Goal: Task Accomplishment & Management: Manage account settings

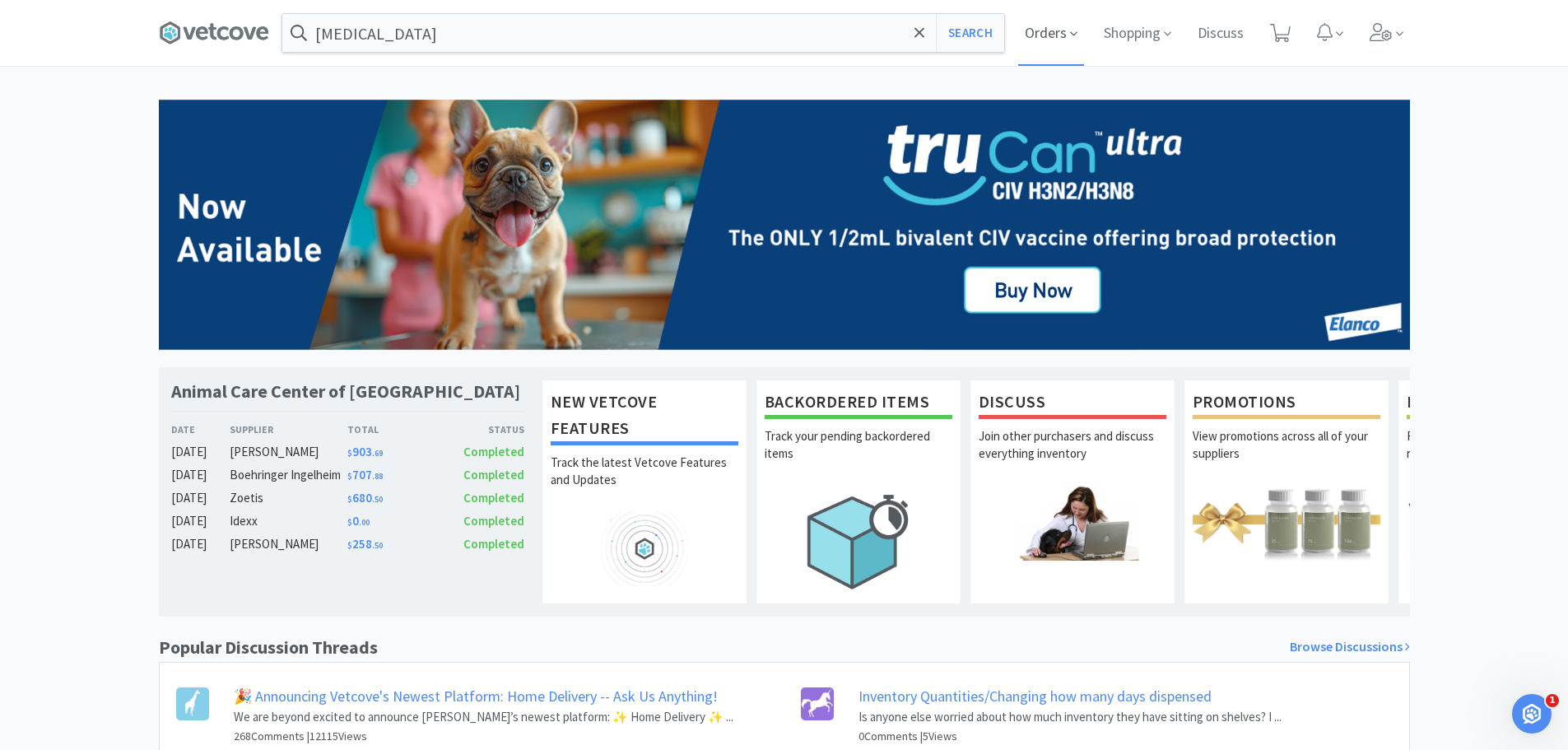
click at [1070, 29] on icon at bounding box center [1074, 33] width 8 height 15
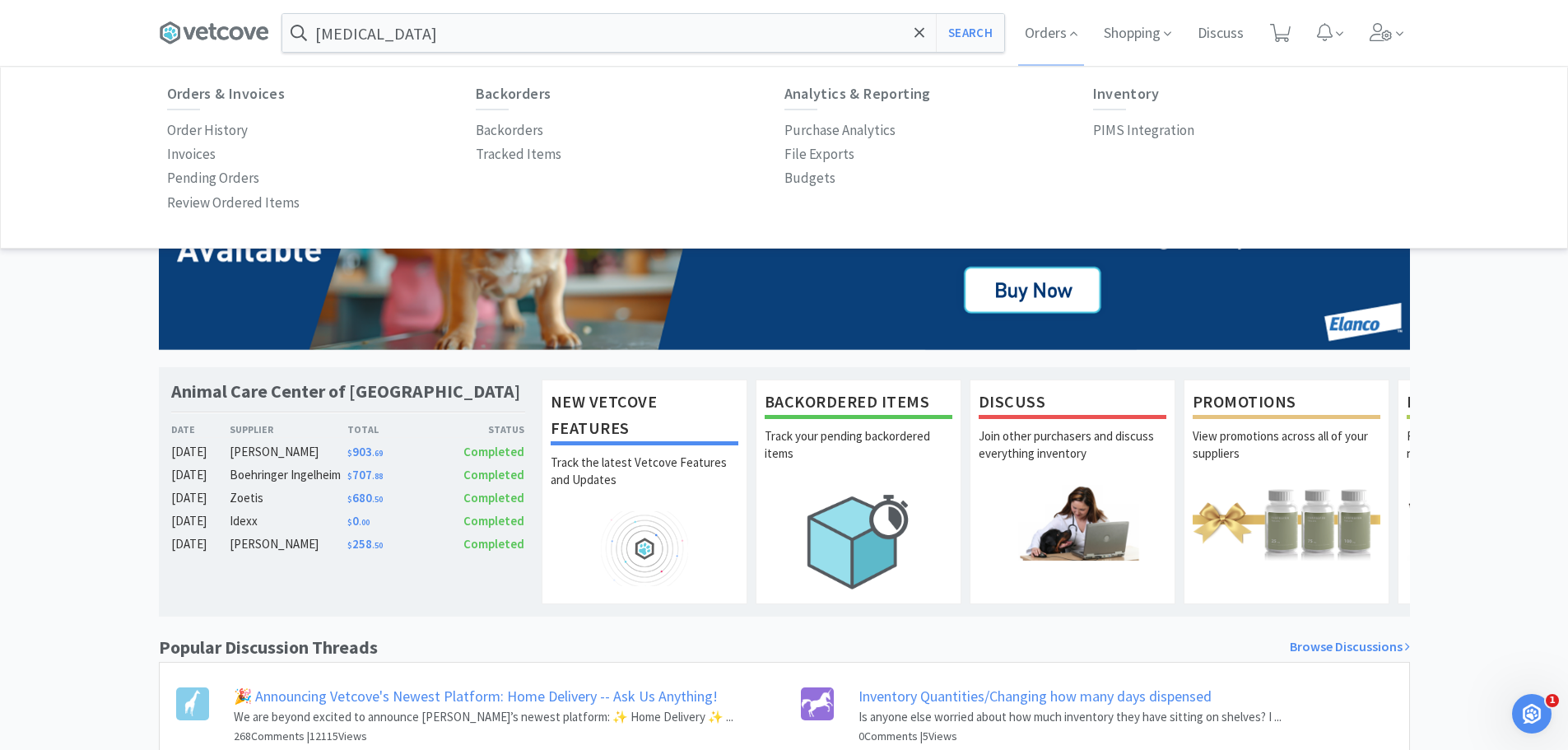
click at [94, 563] on div "Animal Care Center of [GEOGRAPHIC_DATA] Date Supplier Total Status [DATE] [PERS…" at bounding box center [784, 509] width 1568 height 820
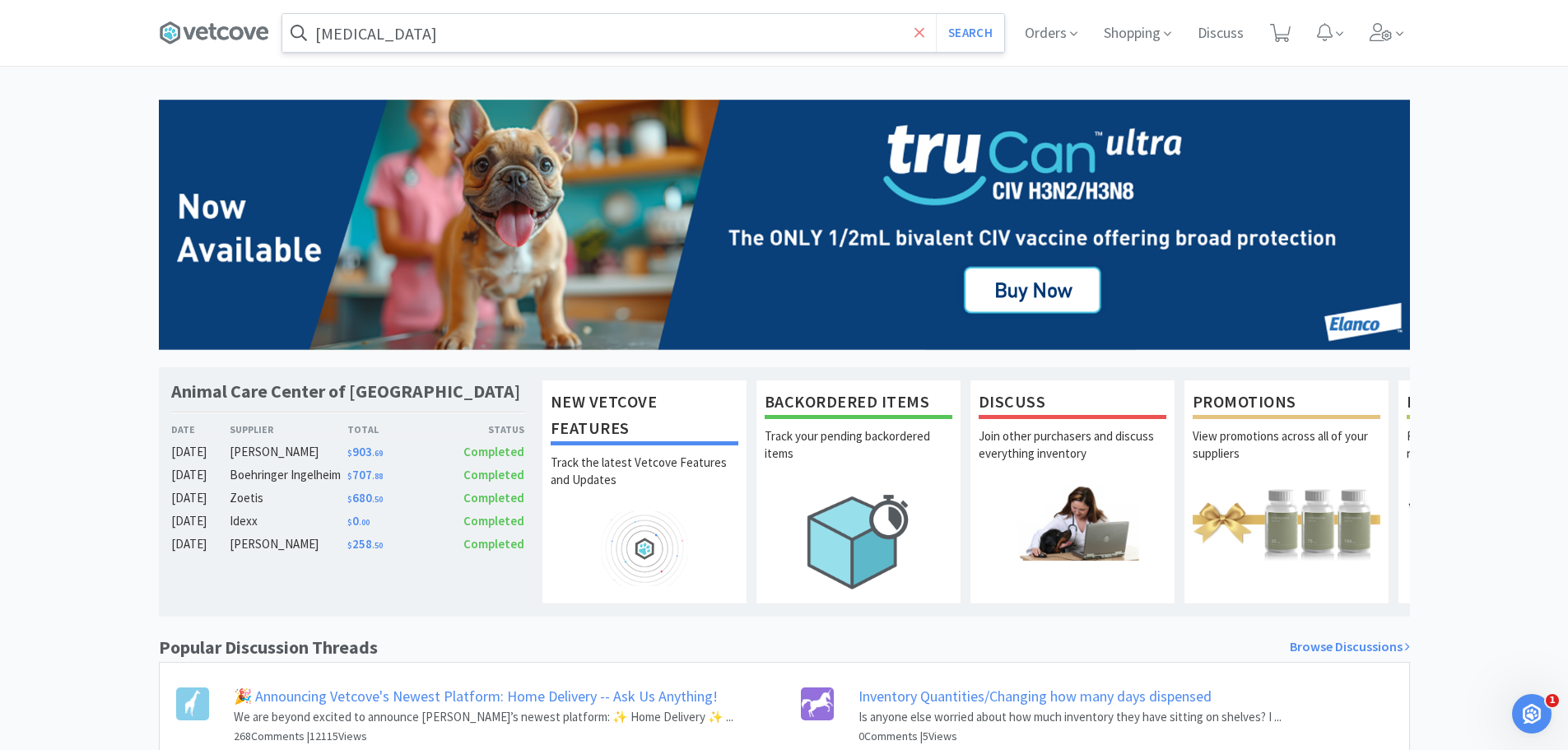
click at [915, 37] on icon at bounding box center [920, 32] width 11 height 17
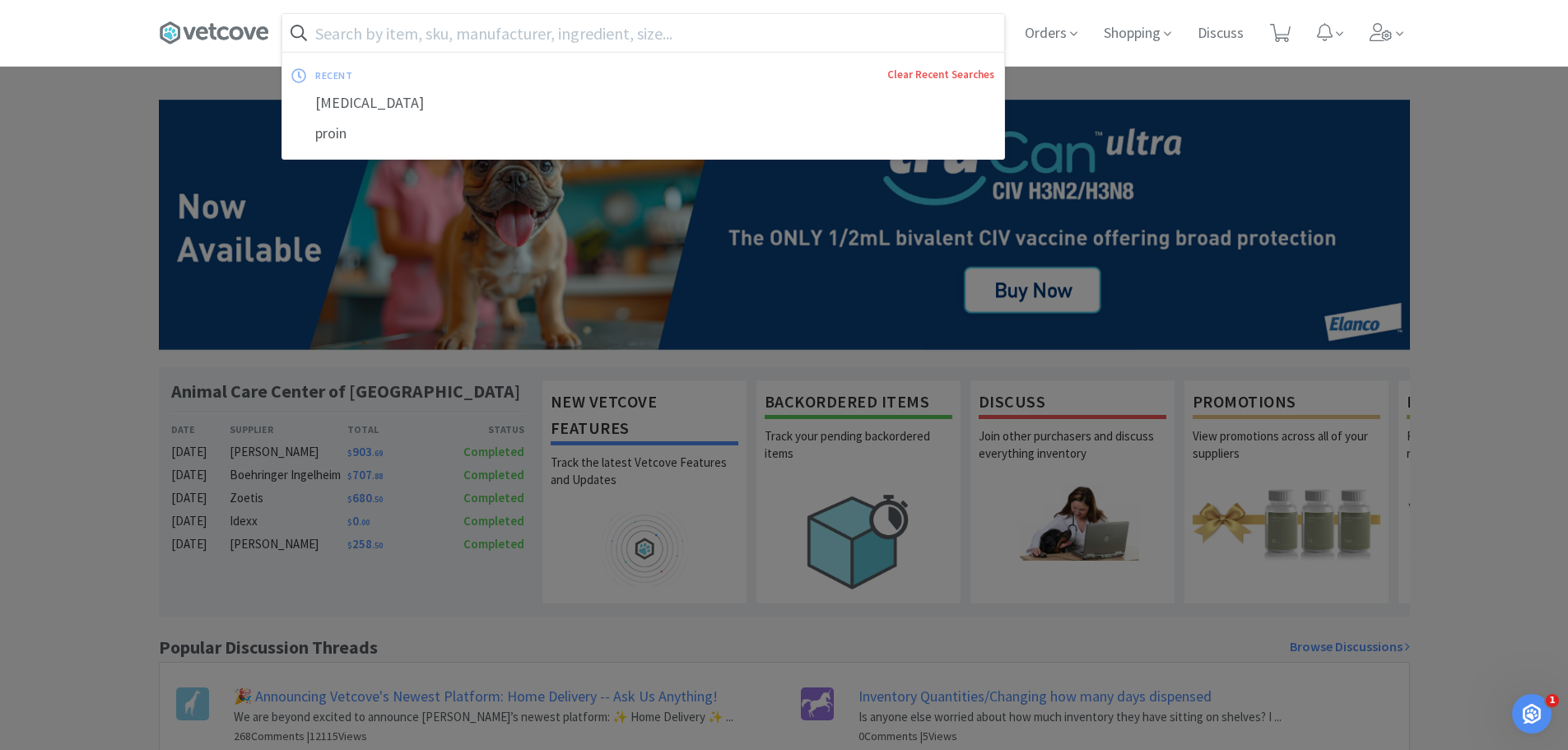
click at [929, 71] on link "Clear Recent Searches" at bounding box center [940, 75] width 107 height 14
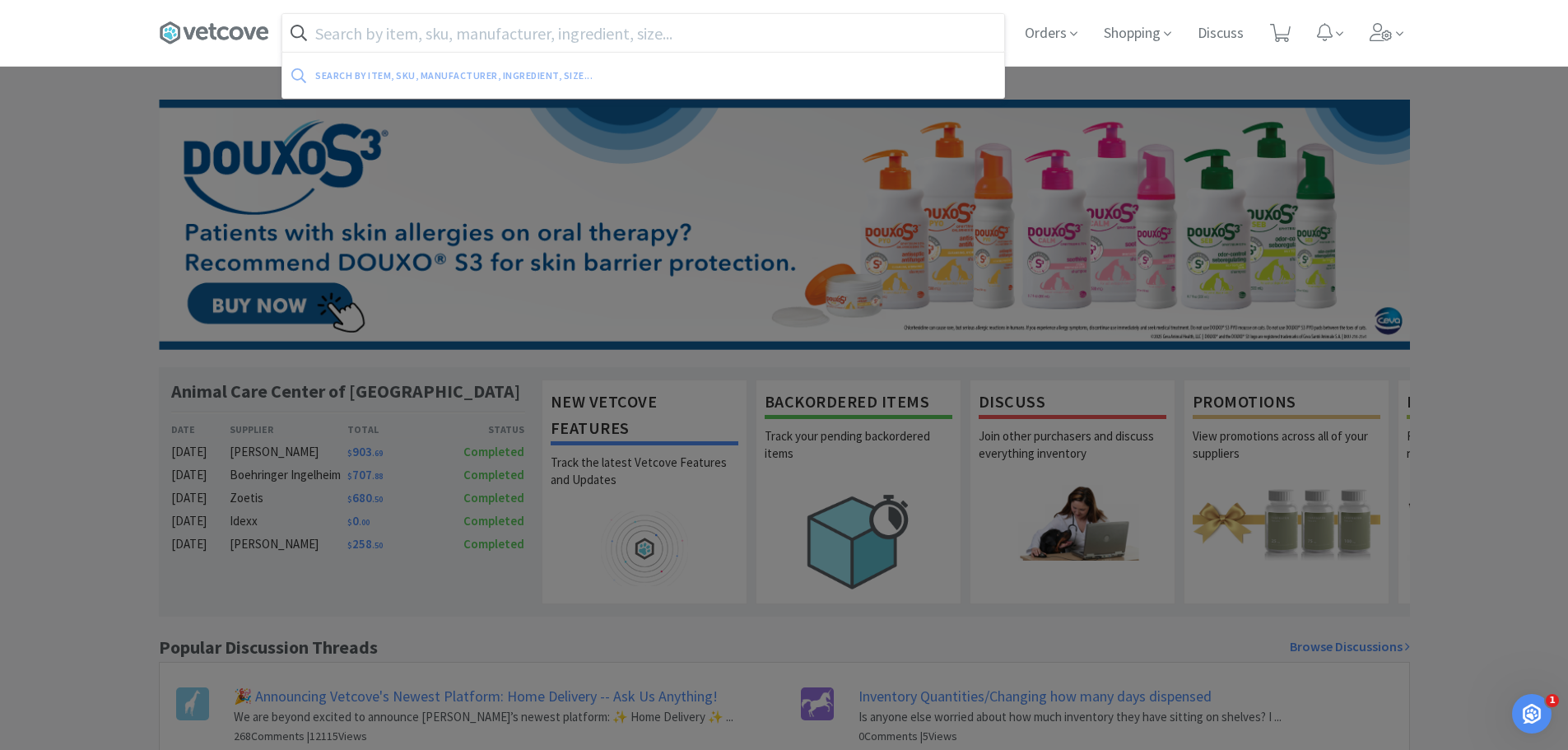
click at [20, 216] on div at bounding box center [784, 375] width 1568 height 750
click at [453, 51] on input "text" at bounding box center [643, 32] width 722 height 37
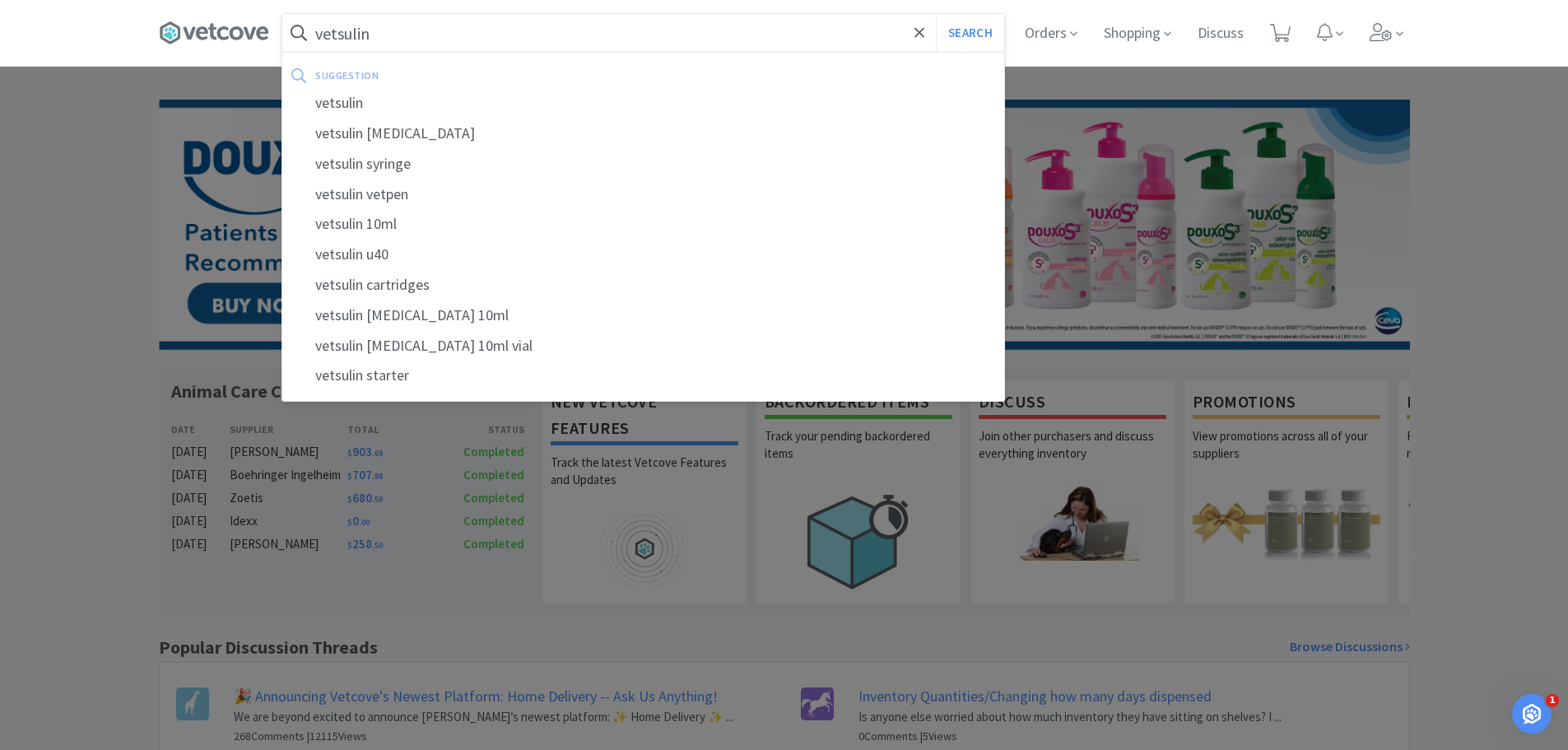
type input "vetsulin"
click at [935, 14] on button "Search" at bounding box center [969, 32] width 68 height 37
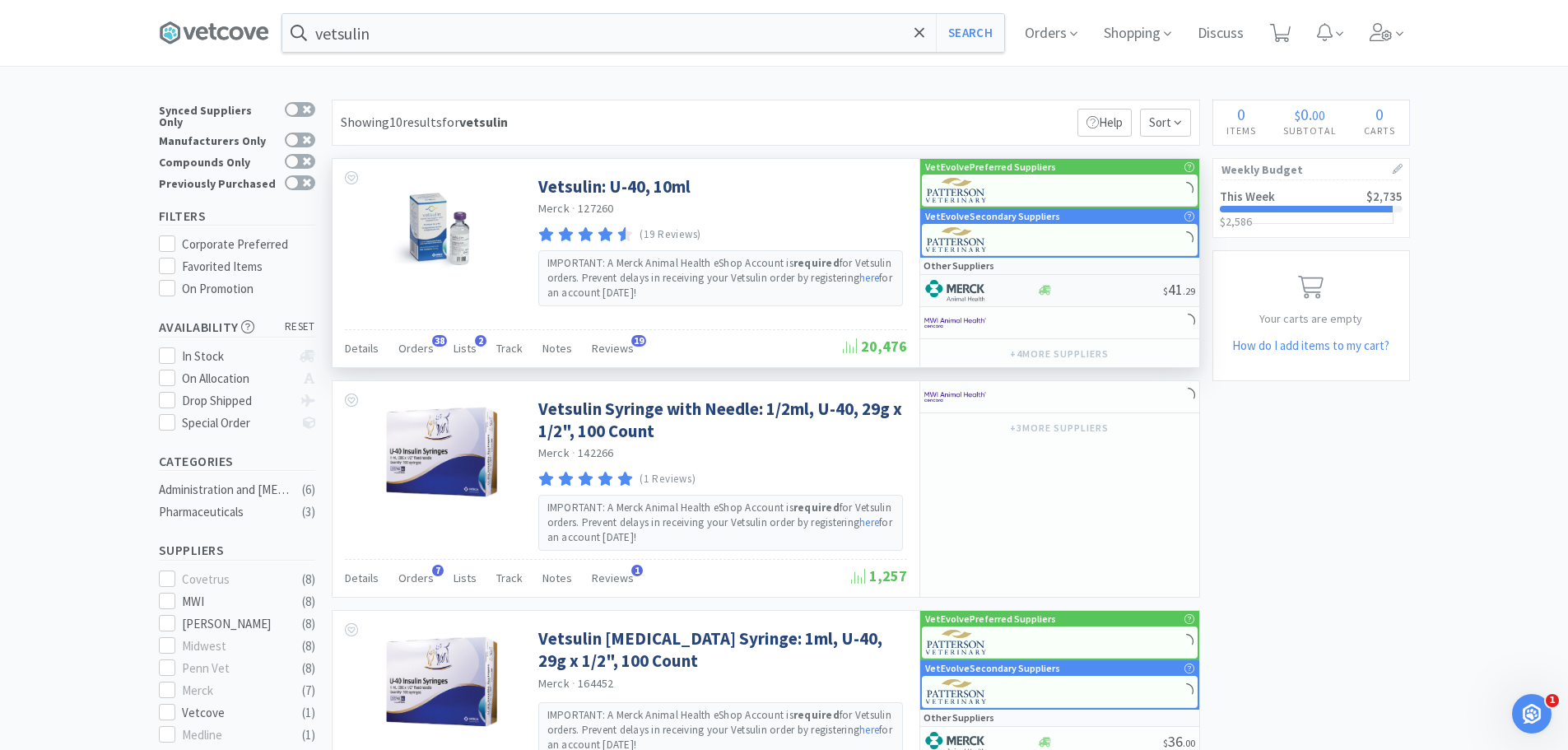
click at [967, 289] on img at bounding box center [955, 290] width 62 height 25
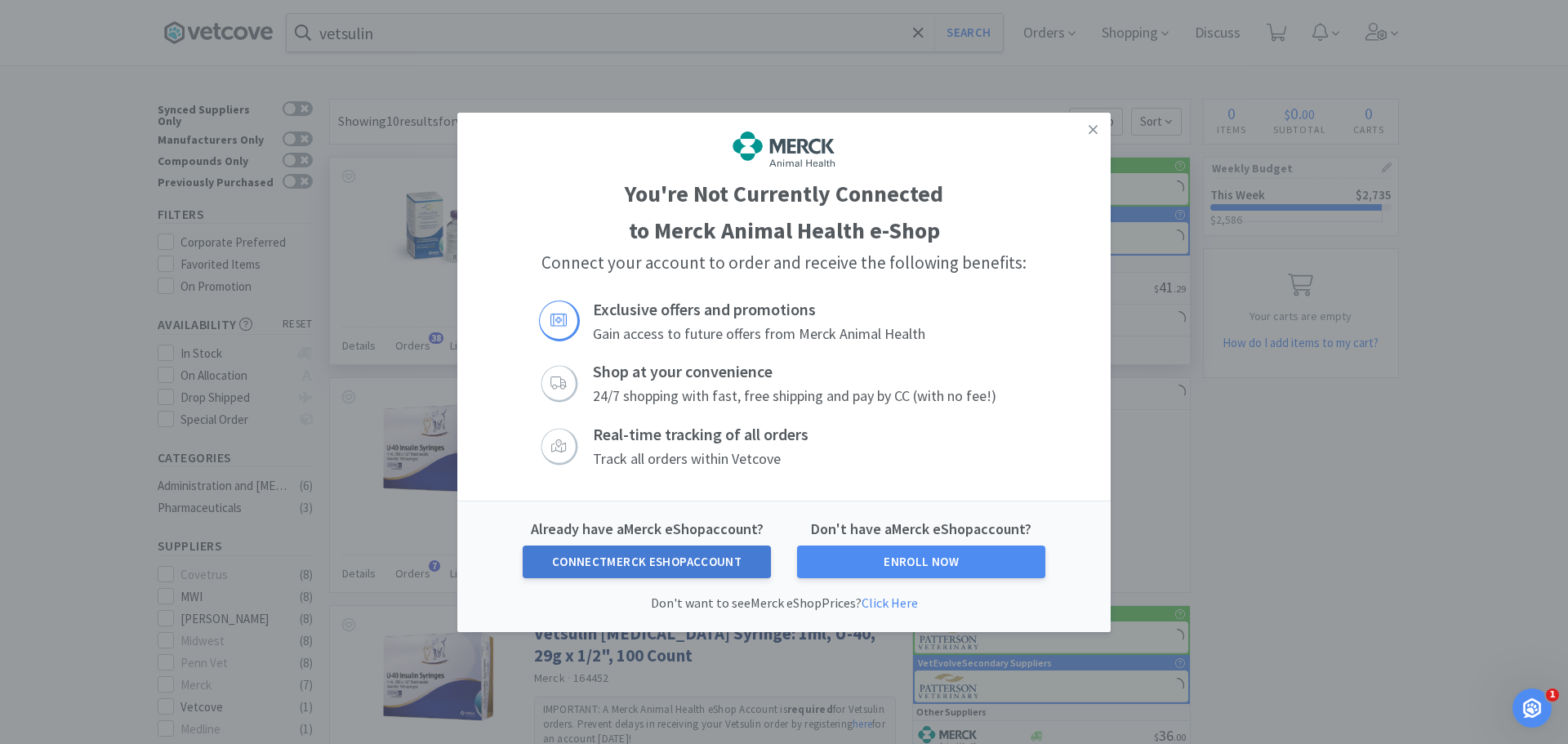
click at [687, 569] on button "Connect Merck eShop Account" at bounding box center [646, 561] width 248 height 32
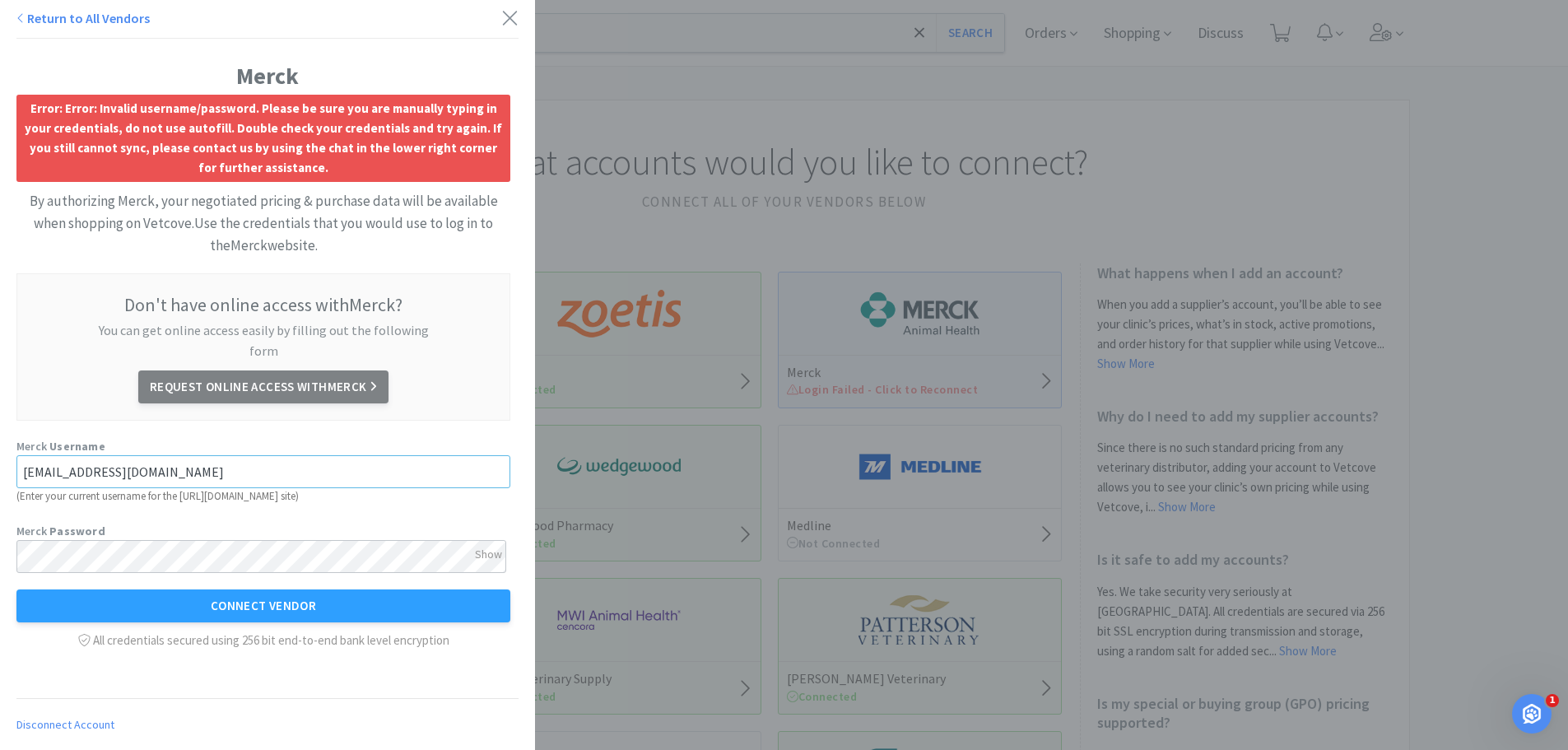
click at [137, 456] on input "[EMAIL_ADDRESS][DOMAIN_NAME]" at bounding box center [264, 471] width 494 height 32
drag, startPoint x: 183, startPoint y: 452, endPoint x: 8, endPoint y: 415, distance: 178.9
click at [0, 450] on div "Merck Error: Error: Invalid username/password. Please be sure you are manually …" at bounding box center [268, 344] width 535 height 688
type input "[EMAIL_ADDRESS][DOMAIN_NAME]"
click at [332, 590] on button "Connect Vendor" at bounding box center [264, 605] width 494 height 32
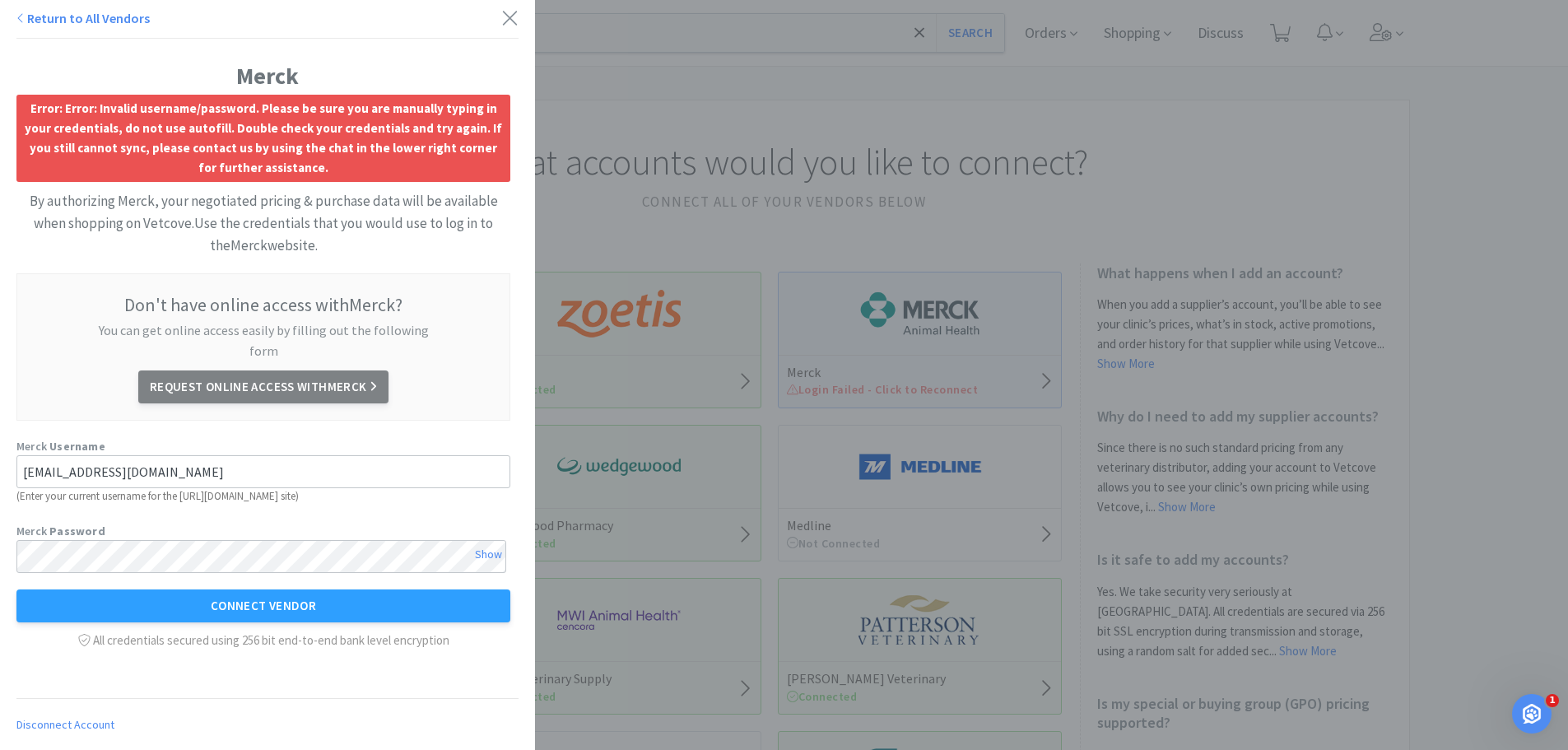
click at [484, 540] on div "Show" at bounding box center [489, 554] width 28 height 28
click at [482, 540] on div "Hide" at bounding box center [491, 554] width 23 height 28
click at [184, 457] on input "[EMAIL_ADDRESS][DOMAIN_NAME]" at bounding box center [264, 471] width 494 height 32
drag, startPoint x: 190, startPoint y: 454, endPoint x: 81, endPoint y: 460, distance: 109.2
click at [81, 460] on input "[EMAIL_ADDRESS][DOMAIN_NAME]" at bounding box center [264, 471] width 494 height 32
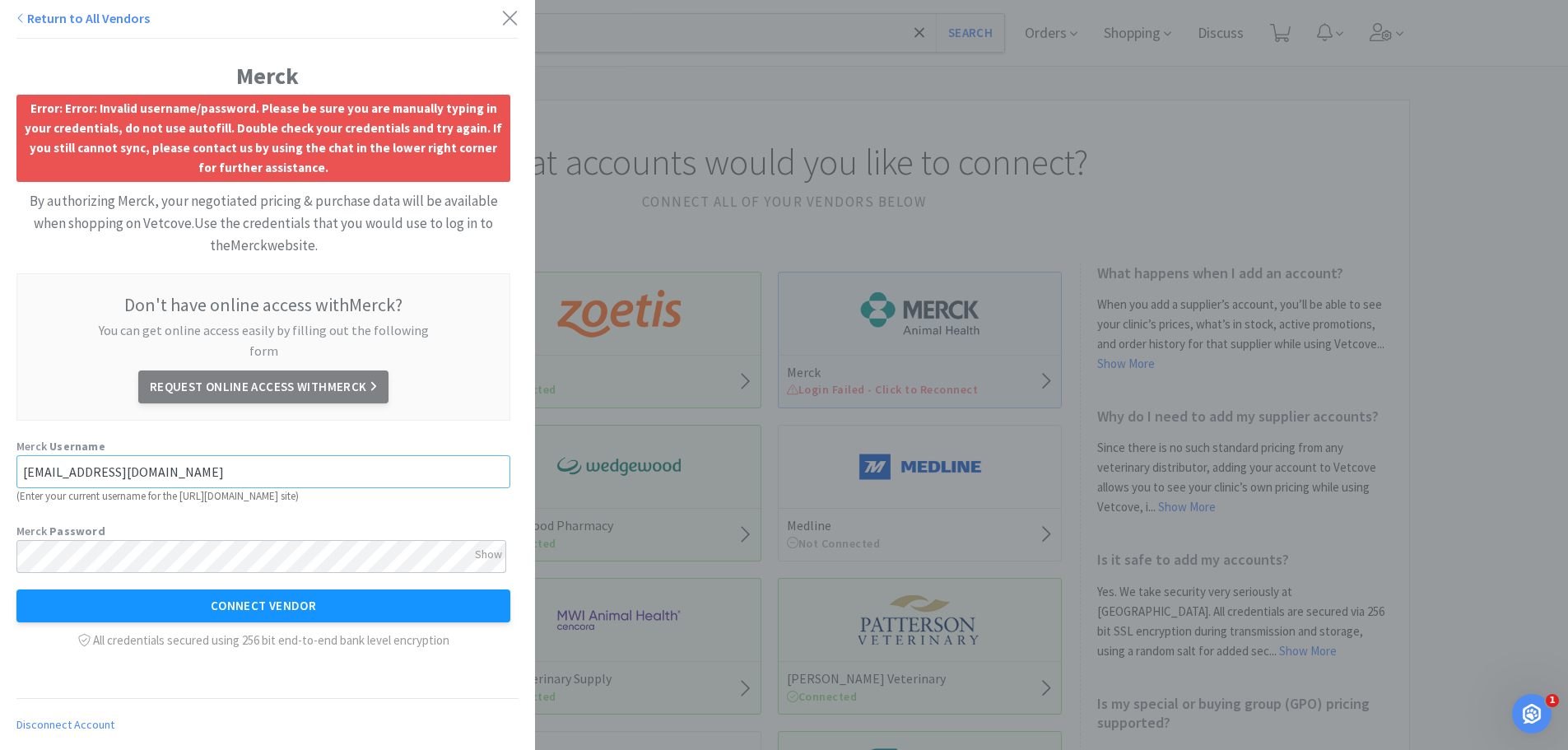
type input "[EMAIL_ADDRESS][DOMAIN_NAME]"
click at [266, 590] on button "Connect Vendor" at bounding box center [264, 605] width 494 height 32
click at [503, 19] on icon at bounding box center [510, 18] width 14 height 14
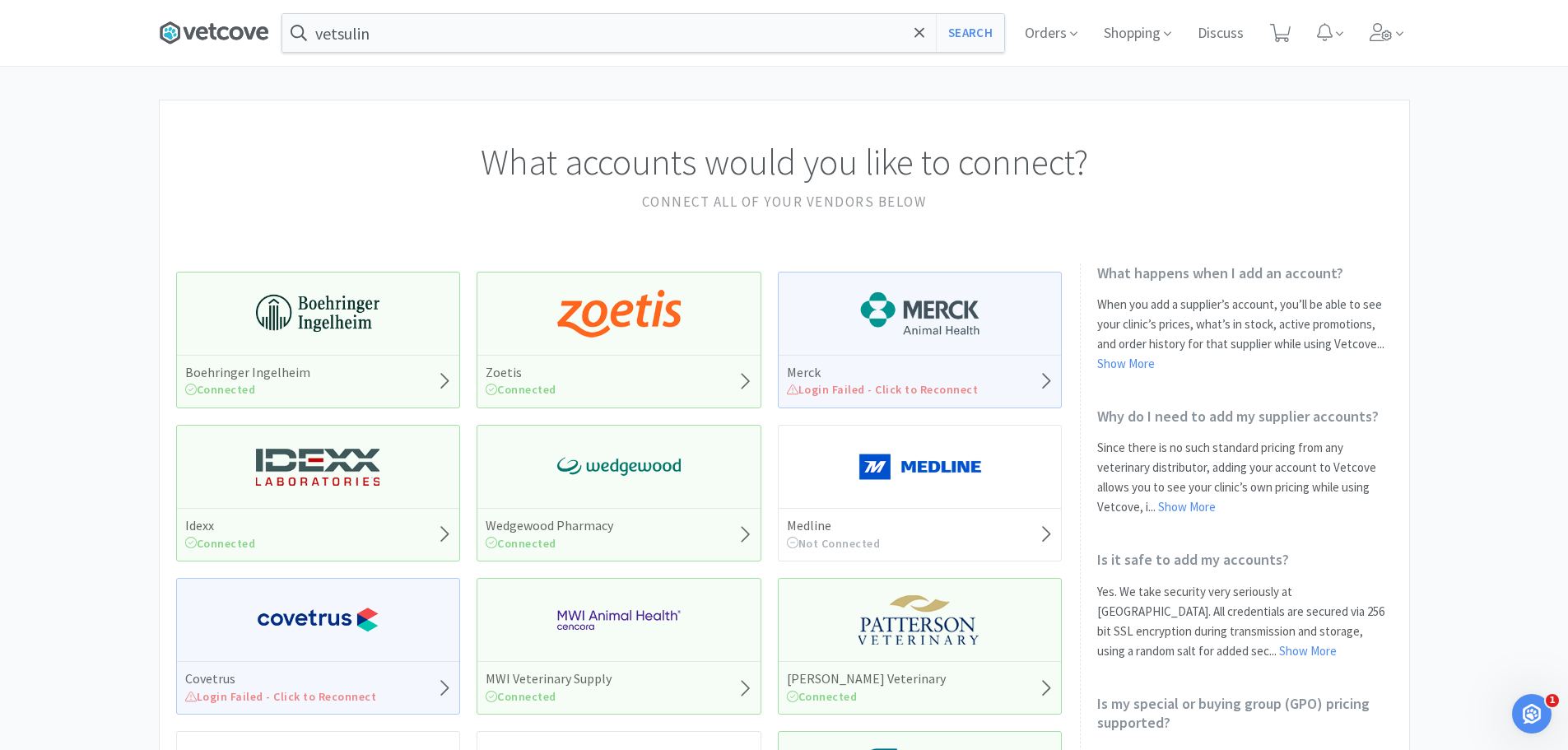
click at [195, 24] on icon at bounding box center [213, 32] width 110 height 25
